Goal: Task Accomplishment & Management: Complete application form

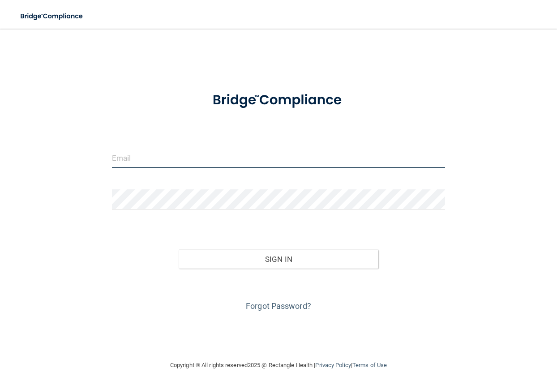
click at [196, 163] on input "email" at bounding box center [279, 158] width 334 height 20
type input "[EMAIL_ADDRESS][DOMAIN_NAME]"
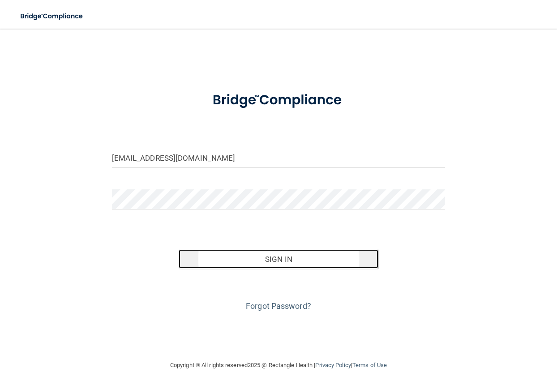
click at [280, 250] on button "Sign In" at bounding box center [279, 260] width 200 height 20
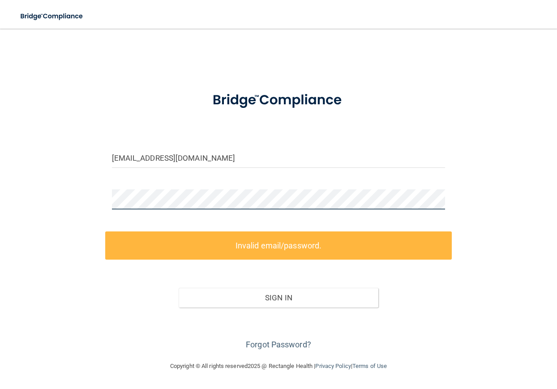
click at [87, 198] on div "[EMAIL_ADDRESS][DOMAIN_NAME] Invalid email/password. You don't have permission …" at bounding box center [279, 195] width 522 height 315
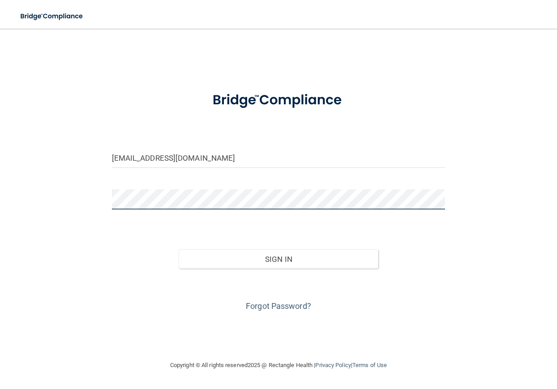
click at [179, 250] on button "Sign In" at bounding box center [279, 260] width 200 height 20
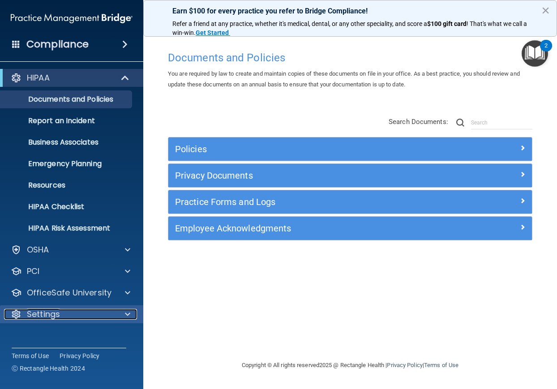
click at [71, 311] on div "Settings" at bounding box center [59, 314] width 111 height 11
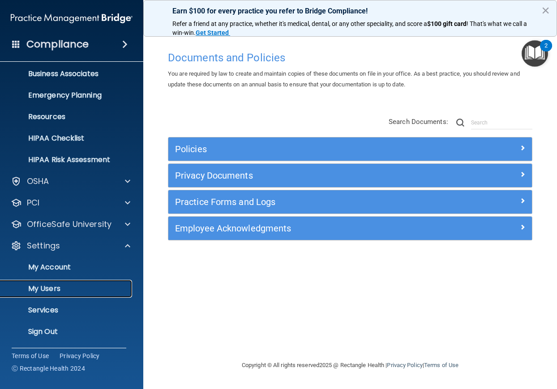
click at [55, 292] on p "My Users" at bounding box center [67, 289] width 122 height 9
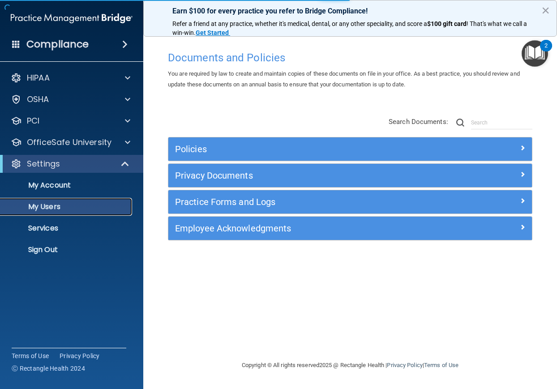
select select "20"
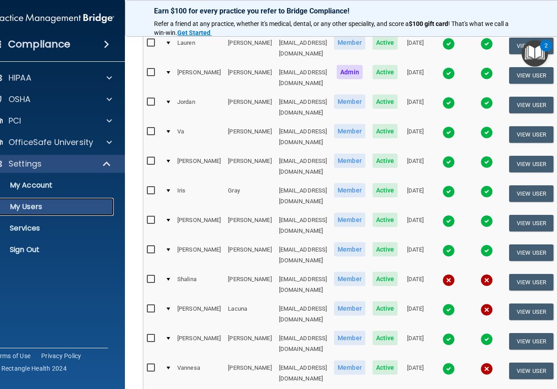
scroll to position [204, 0]
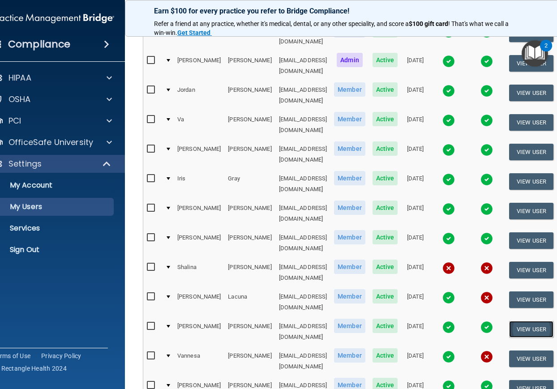
click at [534, 321] on button "View User" at bounding box center [531, 329] width 44 height 17
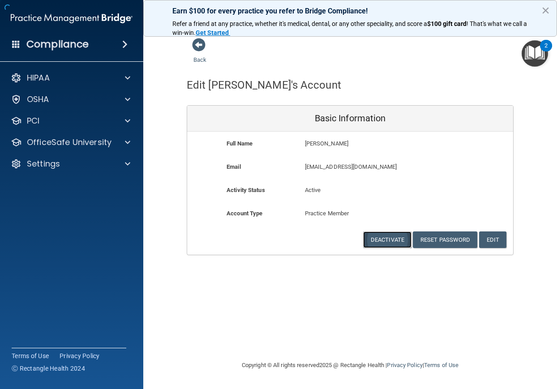
click at [376, 236] on button "Deactivate" at bounding box center [387, 240] width 48 height 17
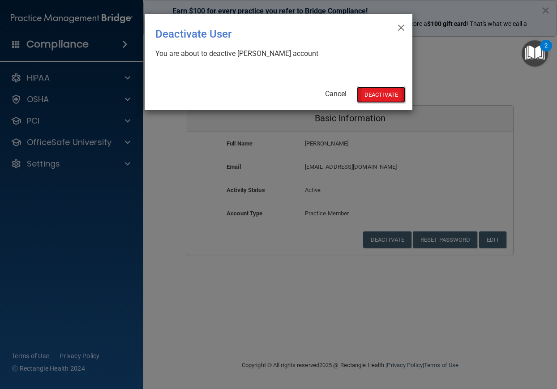
click at [383, 94] on button "Deactivate" at bounding box center [381, 94] width 48 height 17
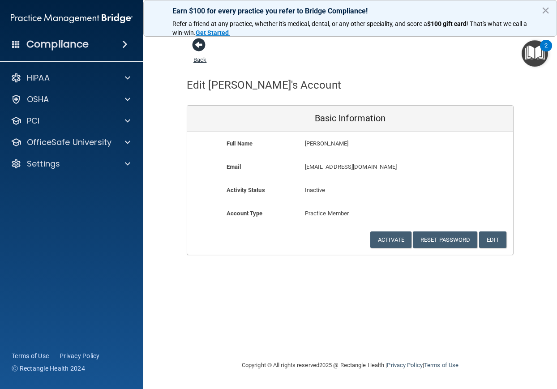
click at [197, 60] on link "Back" at bounding box center [200, 54] width 13 height 17
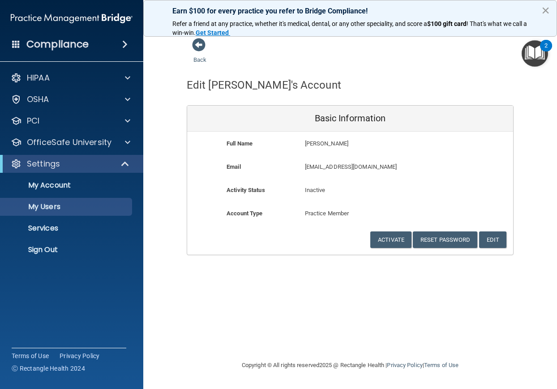
click at [547, 6] on button "×" at bounding box center [546, 10] width 9 height 14
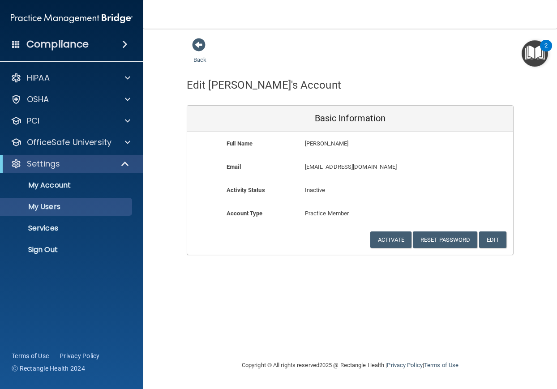
select select "20"
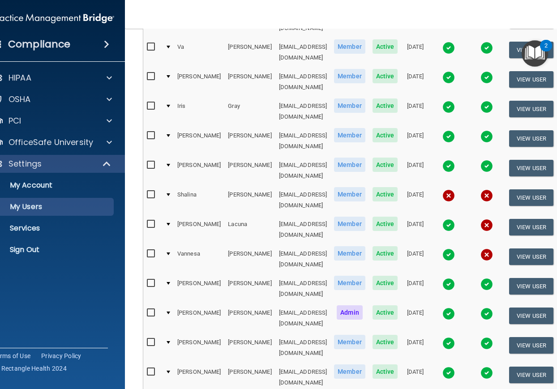
scroll to position [278, 0]
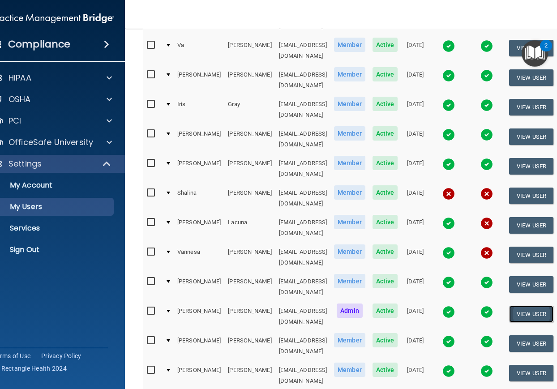
click at [537, 306] on button "View User" at bounding box center [531, 314] width 44 height 17
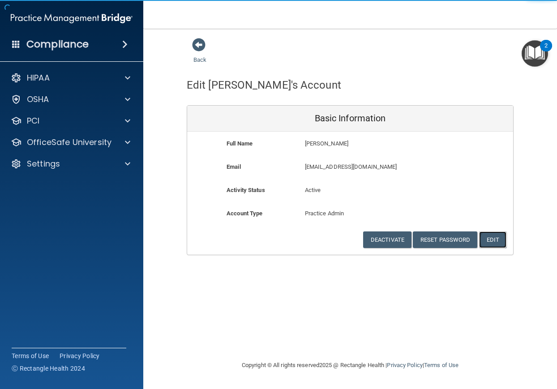
click at [491, 238] on button "Edit" at bounding box center [492, 240] width 27 height 17
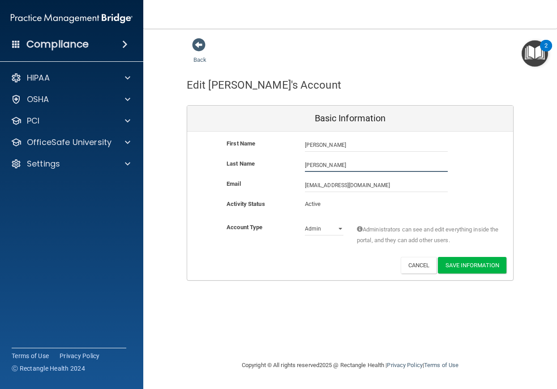
drag, startPoint x: 337, startPoint y: 168, endPoint x: 263, endPoint y: 168, distance: 73.9
click at [263, 168] on div "Last Name McCrimmon" at bounding box center [350, 165] width 326 height 13
type input "James"
click at [442, 264] on button "Save Information" at bounding box center [472, 265] width 69 height 17
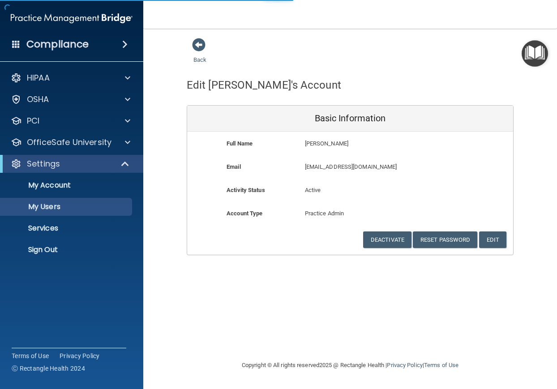
click at [206, 55] on div "Back" at bounding box center [214, 52] width 55 height 28
click at [204, 57] on link "Back" at bounding box center [200, 54] width 13 height 17
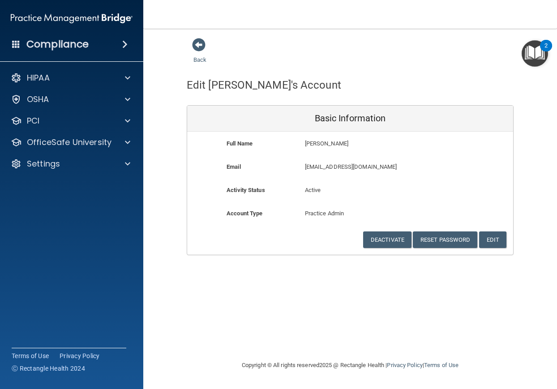
click at [190, 46] on div "Back" at bounding box center [214, 52] width 55 height 28
click at [200, 46] on span at bounding box center [198, 44] width 13 height 13
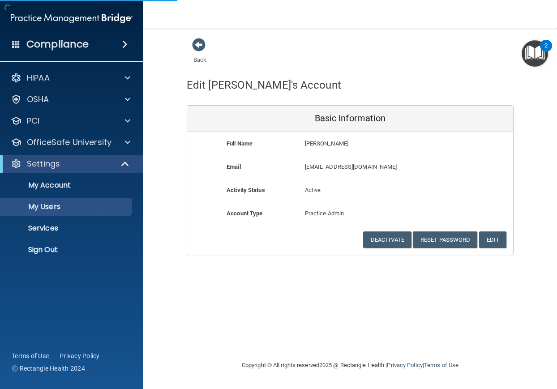
select select "20"
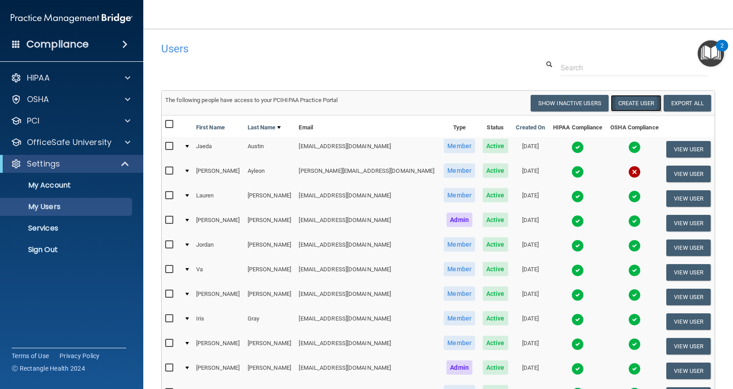
click at [557, 106] on button "Create User" at bounding box center [636, 103] width 51 height 17
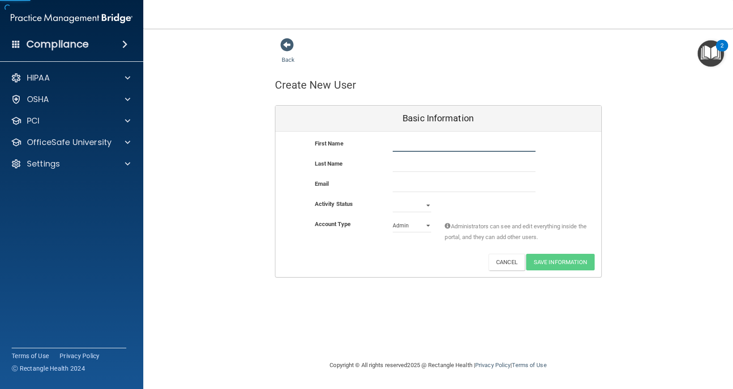
click at [413, 145] on input "text" at bounding box center [464, 144] width 143 height 13
type input "Madelyn"
type input "Woodard"
click at [415, 187] on input "email" at bounding box center [464, 185] width 143 height 13
click at [427, 189] on input "email" at bounding box center [464, 185] width 143 height 13
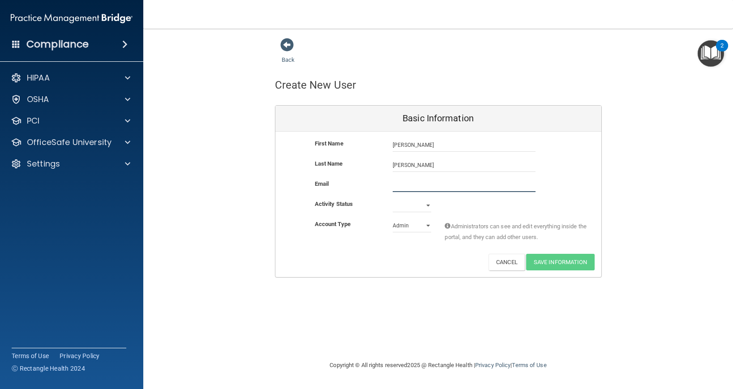
paste input "woodardmadelyn63@gmail.com"
type input "woodardmadelyn63@gmail.com"
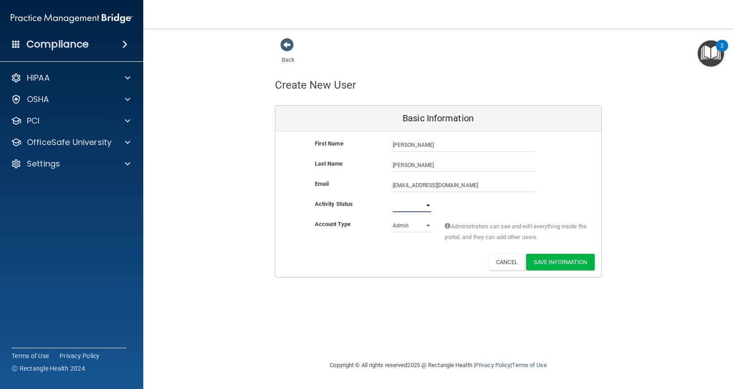
click at [415, 208] on select "Active Inactive" at bounding box center [412, 205] width 39 height 13
select select "active"
click at [393, 199] on select "Active Inactive" at bounding box center [412, 205] width 39 height 13
click at [415, 225] on select "Admin Member" at bounding box center [412, 225] width 39 height 13
select select "practice_member"
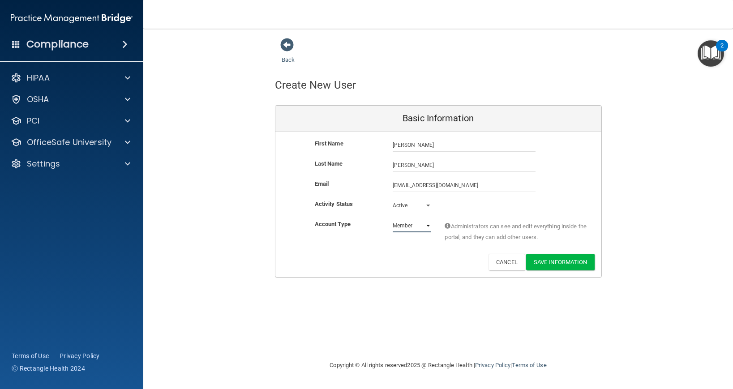
click at [393, 219] on select "Admin Member" at bounding box center [412, 225] width 39 height 13
click at [554, 266] on button "Save Information" at bounding box center [560, 262] width 69 height 17
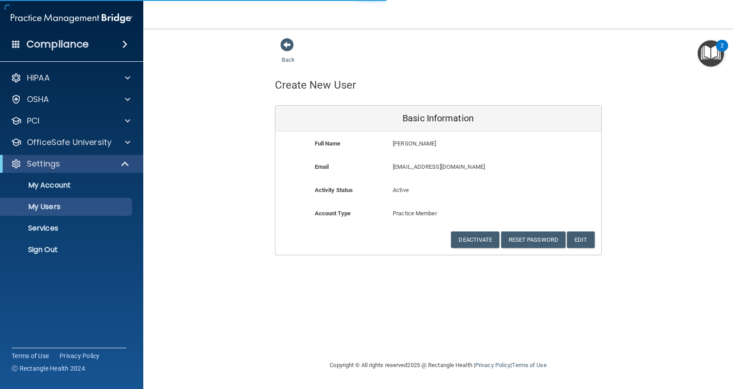
select select "20"
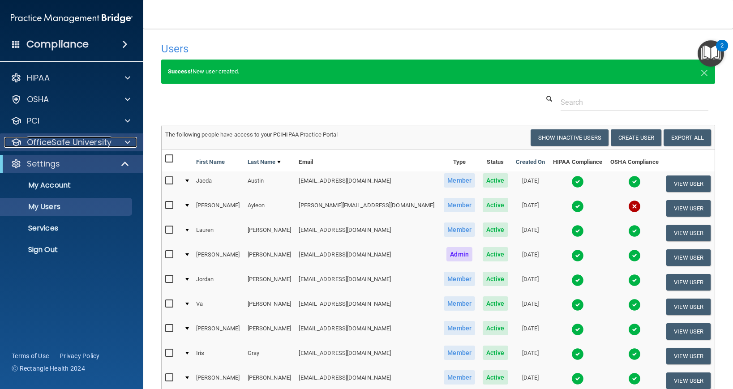
click at [52, 144] on p "OfficeSafe University" at bounding box center [69, 142] width 85 height 11
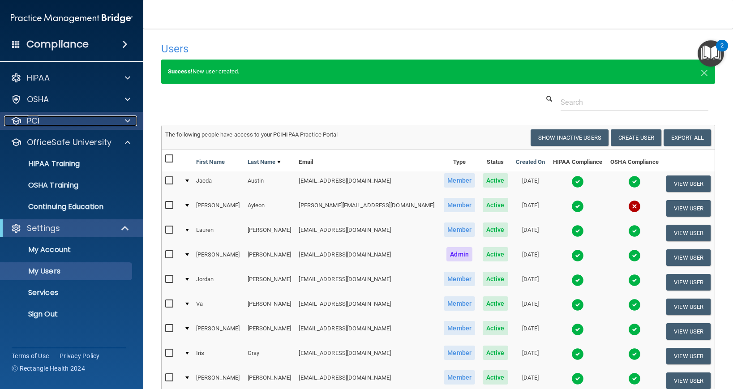
click at [50, 121] on div "PCI" at bounding box center [59, 121] width 111 height 11
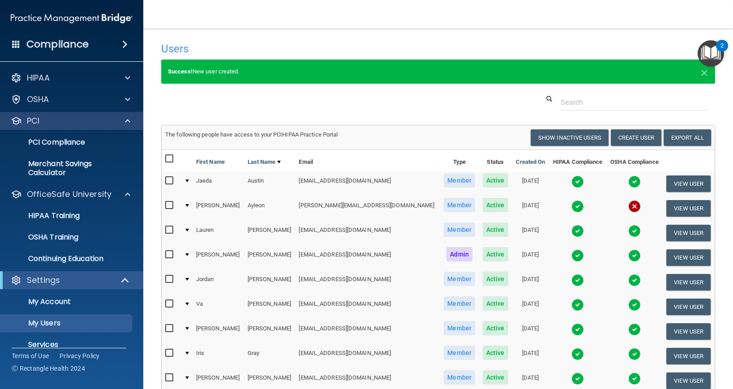
click at [48, 112] on div "PCI" at bounding box center [72, 121] width 144 height 18
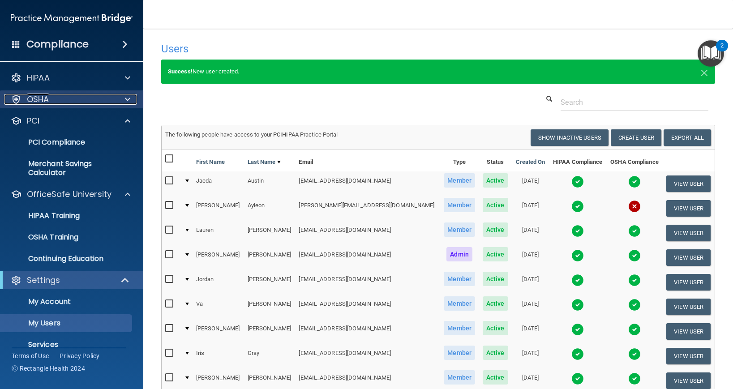
click at [51, 100] on div "OSHA" at bounding box center [59, 99] width 111 height 11
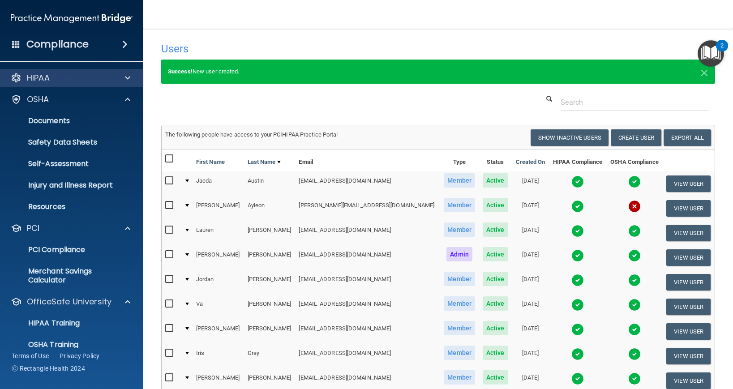
click at [55, 86] on div "HIPAA" at bounding box center [72, 78] width 144 height 18
click at [63, 79] on div "HIPAA" at bounding box center [59, 78] width 111 height 11
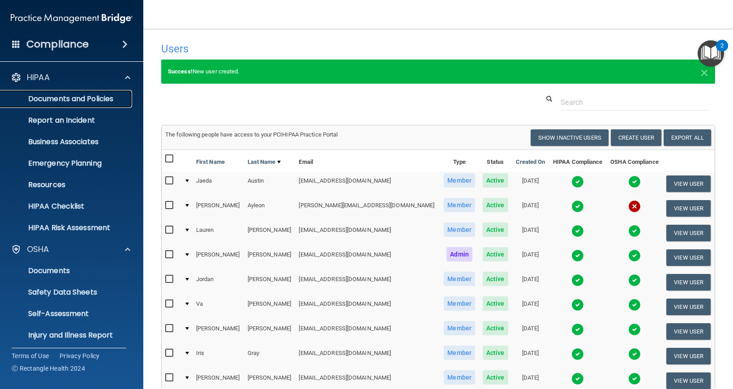
click at [59, 106] on link "Documents and Policies" at bounding box center [61, 99] width 141 height 18
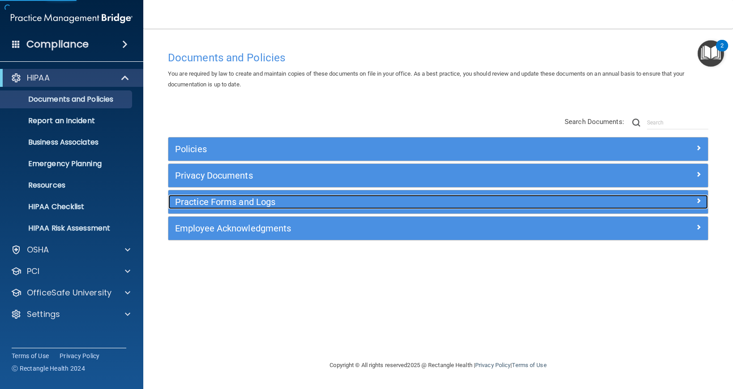
click at [243, 203] on h5 "Practice Forms and Logs" at bounding box center [371, 202] width 392 height 10
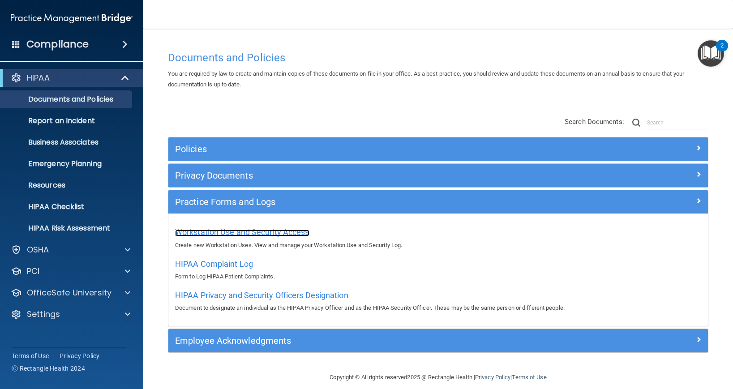
click at [237, 237] on span "Workstation Use and Security Access" at bounding box center [242, 232] width 134 height 9
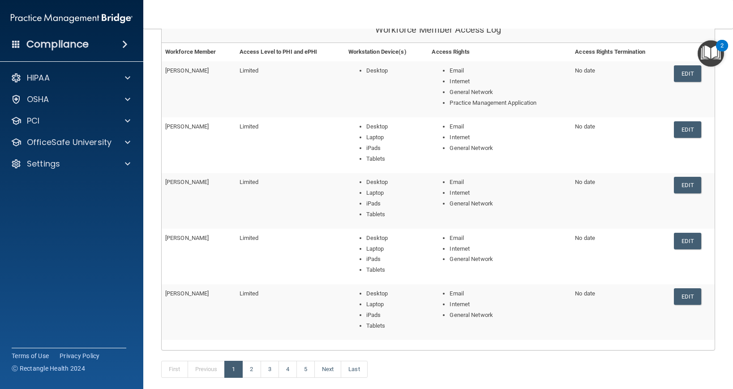
scroll to position [185, 0]
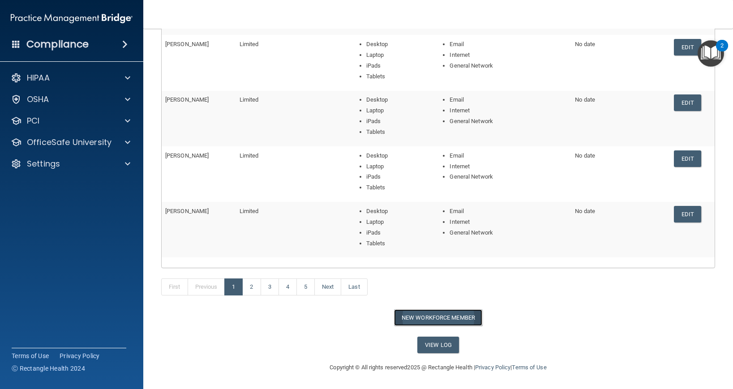
click at [417, 318] on button "New Workforce Member" at bounding box center [438, 318] width 88 height 17
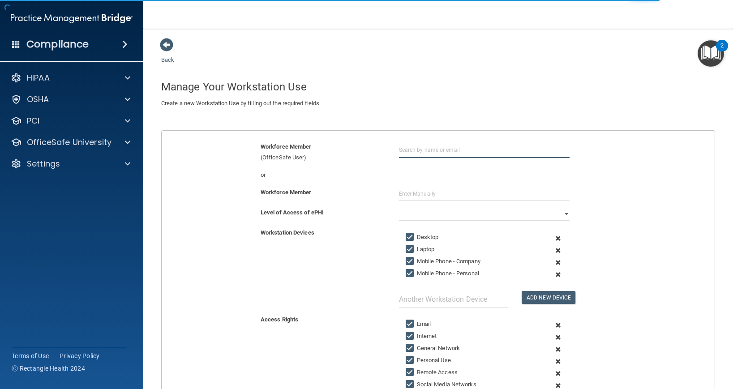
click at [420, 153] on input "text" at bounding box center [484, 150] width 171 height 17
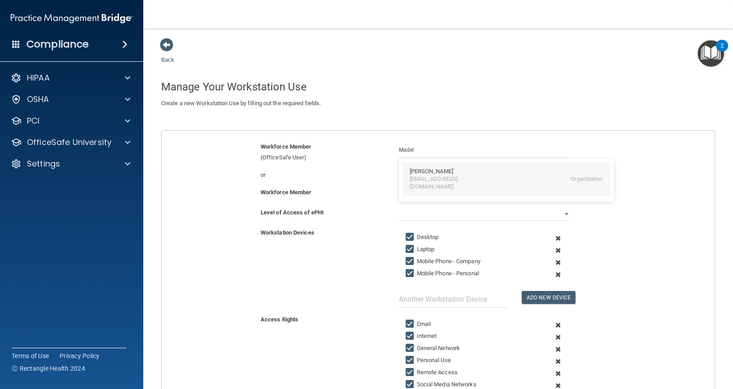
click at [449, 178] on div "[EMAIL_ADDRESS][DOMAIN_NAME]" at bounding box center [449, 183] width 78 height 15
type input "[PERSON_NAME]"
click at [432, 194] on input "text" at bounding box center [484, 193] width 171 height 13
click at [423, 208] on select "Full Limited None" at bounding box center [484, 213] width 171 height 13
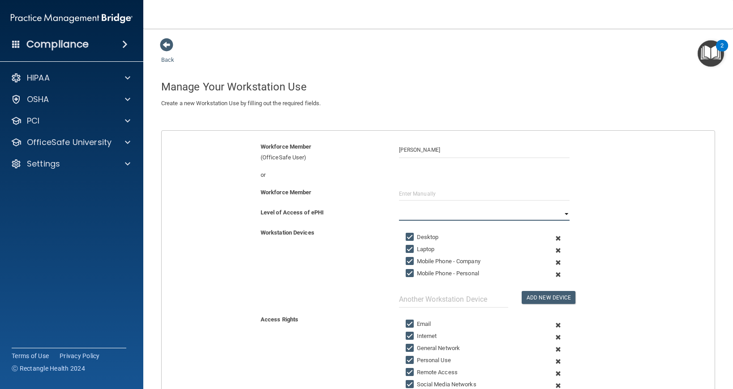
select select "1"
click at [399, 207] on select "Full Limited None" at bounding box center [484, 213] width 171 height 13
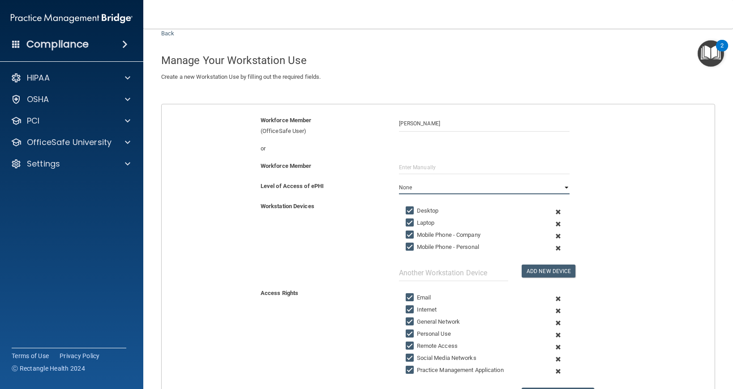
scroll to position [40, 0]
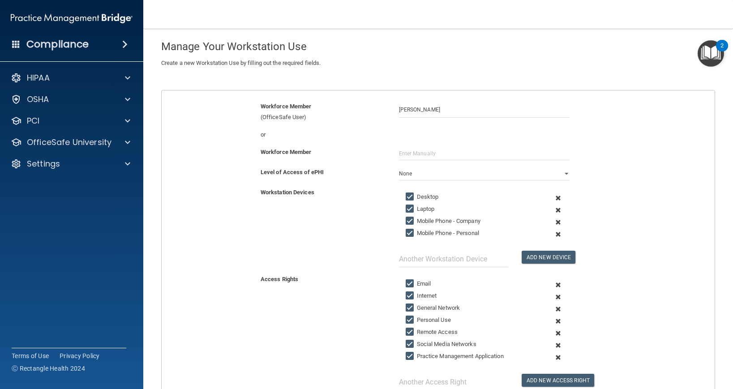
click at [409, 221] on input "Mobile Phone - Company" at bounding box center [411, 221] width 10 height 7
checkbox input "false"
click at [409, 234] on input "Mobile Phone - Personal" at bounding box center [411, 233] width 10 height 7
checkbox input "false"
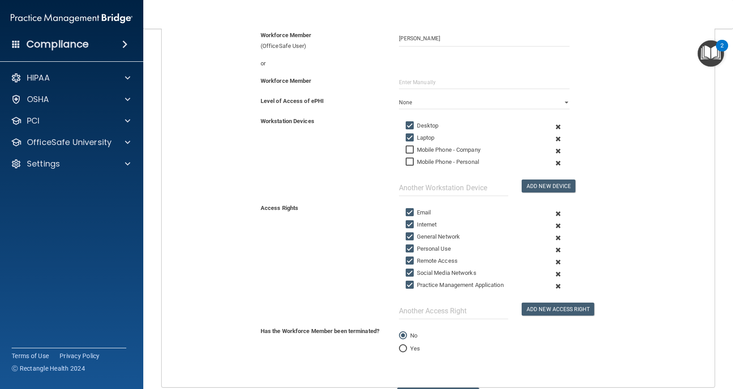
scroll to position [112, 0]
click at [410, 249] on input "Personal Use" at bounding box center [411, 248] width 10 height 7
checkbox input "false"
click at [410, 258] on input "Remote Access" at bounding box center [411, 260] width 10 height 7
checkbox input "false"
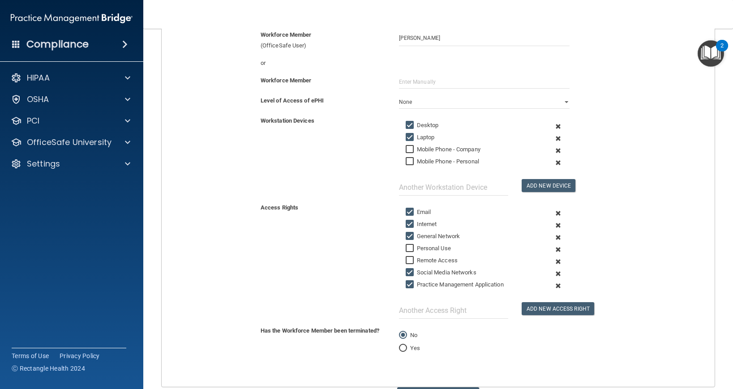
click at [410, 276] on input "Social Media Networks" at bounding box center [411, 272] width 10 height 7
checkbox input "true"
click at [410, 284] on input "Practice Management Application" at bounding box center [411, 284] width 10 height 7
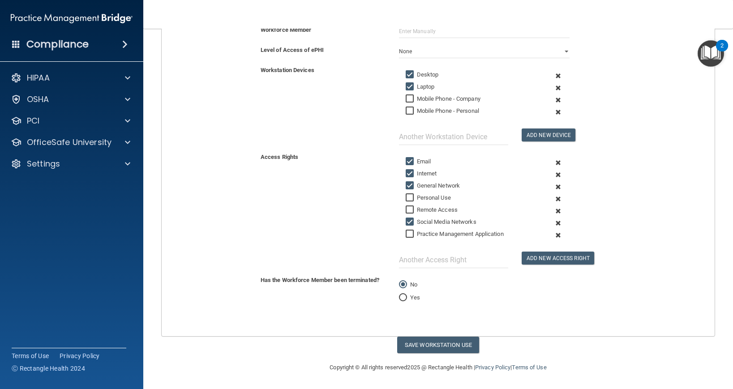
scroll to position [162, 0]
click at [412, 233] on input "Practice Management Application" at bounding box center [411, 234] width 10 height 7
checkbox input "true"
click at [426, 342] on button "Save Workstation Use" at bounding box center [438, 345] width 82 height 17
select select "? string:Limited ?"
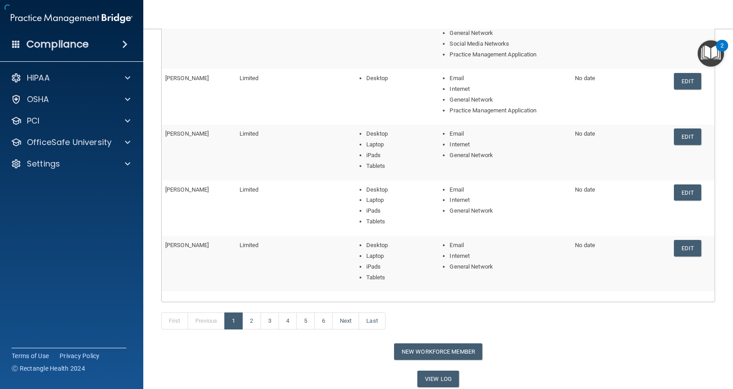
scroll to position [178, 0]
